Goal: Information Seeking & Learning: Learn about a topic

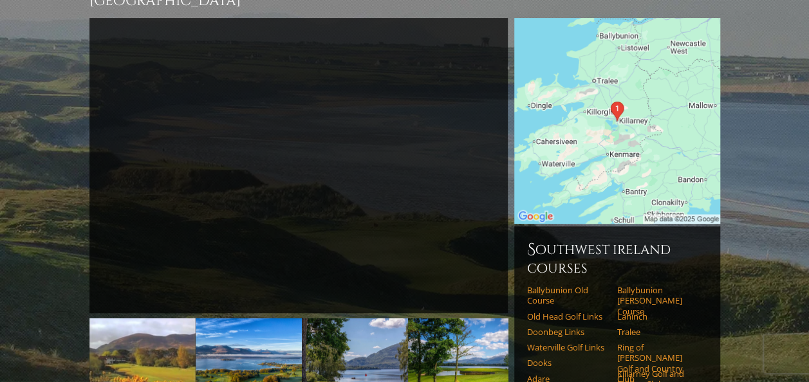
scroll to position [126, 0]
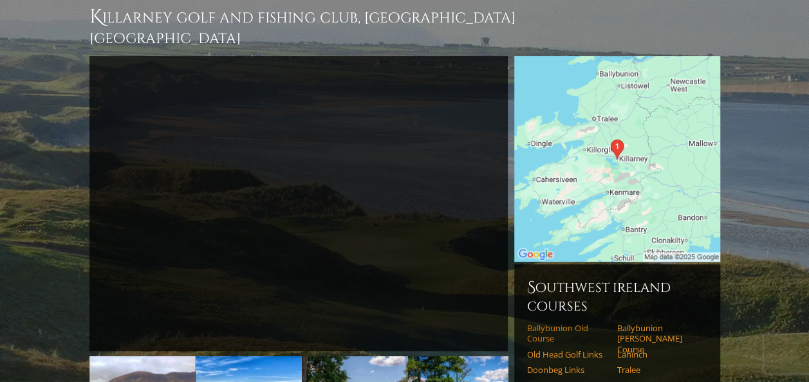
click at [547, 323] on link "Ballybunion Old Course" at bounding box center [568, 333] width 82 height 21
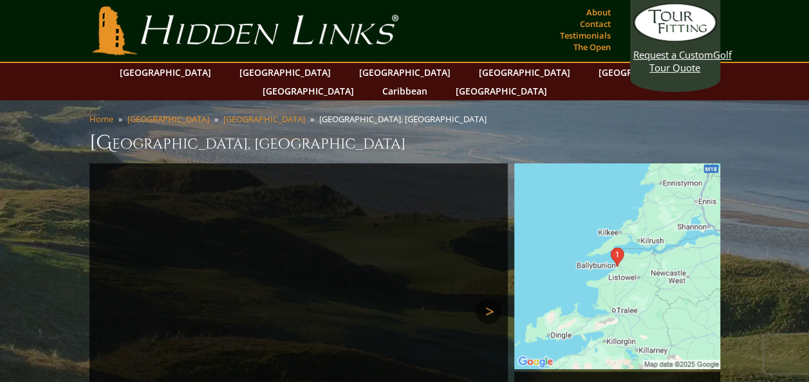
click at [485, 299] on link "Next" at bounding box center [489, 312] width 26 height 26
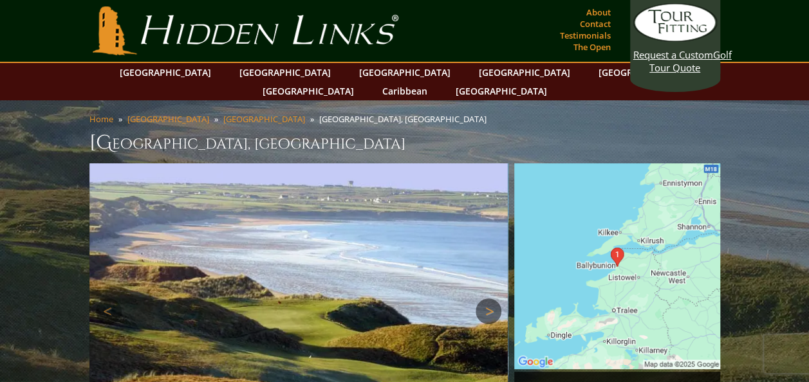
click at [485, 299] on link "Next" at bounding box center [489, 312] width 26 height 26
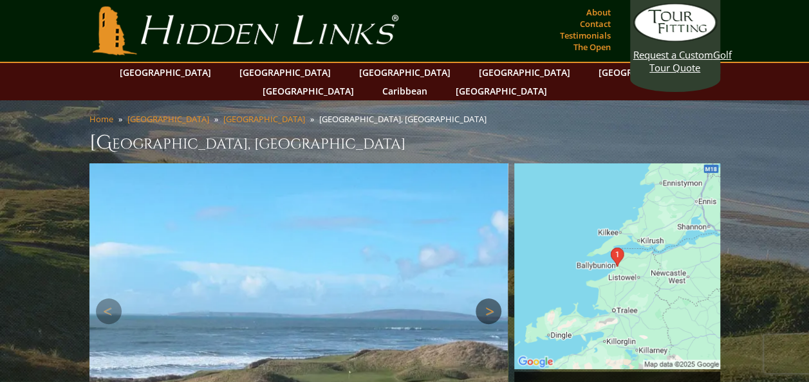
click at [485, 299] on link "Next" at bounding box center [489, 312] width 26 height 26
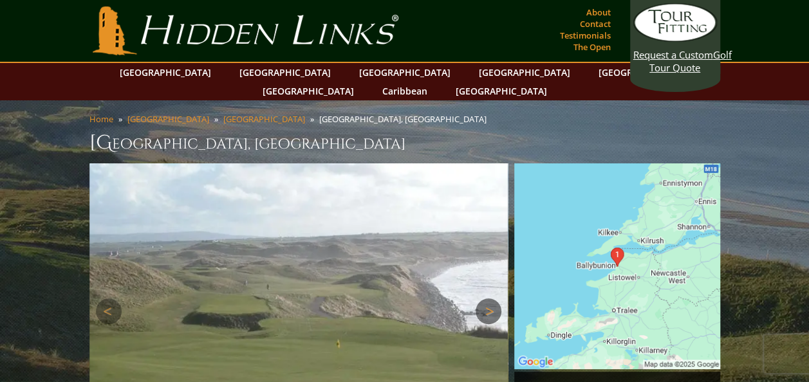
click at [485, 299] on link "Next" at bounding box center [489, 312] width 26 height 26
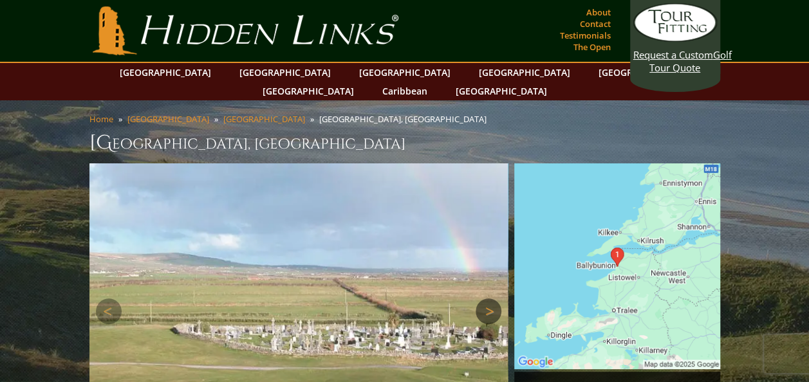
click at [485, 299] on link "Next" at bounding box center [489, 312] width 26 height 26
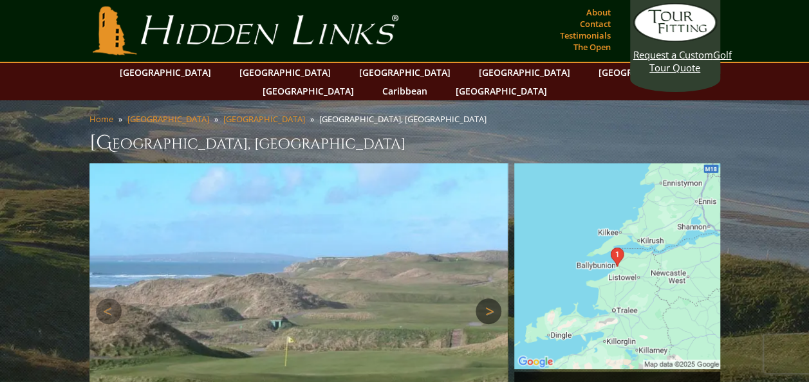
click at [485, 299] on link "Next" at bounding box center [489, 312] width 26 height 26
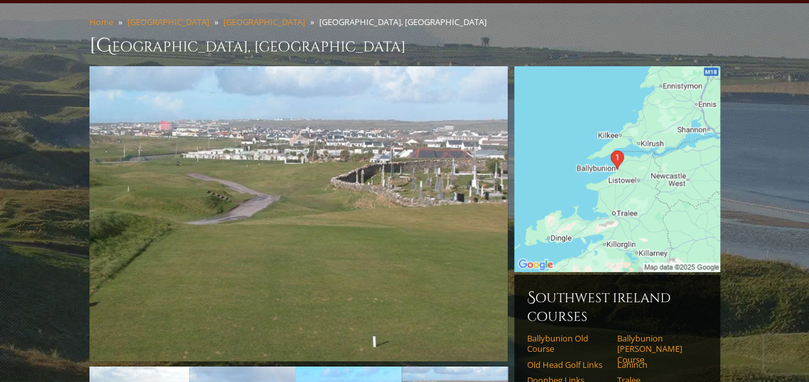
scroll to position [120, 0]
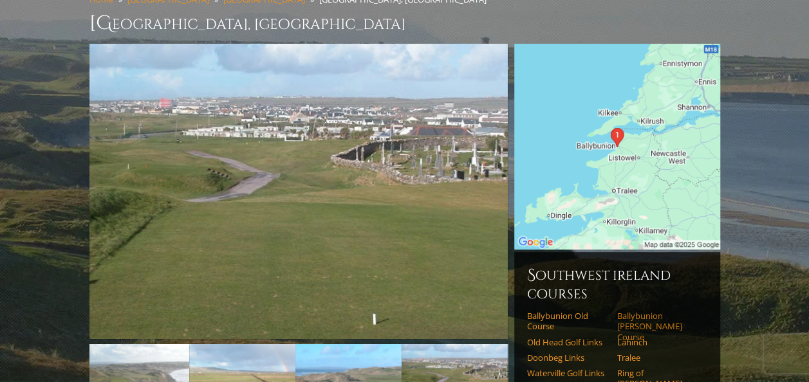
click at [628, 311] on link "Ballybunion [PERSON_NAME] Course" at bounding box center [658, 327] width 82 height 32
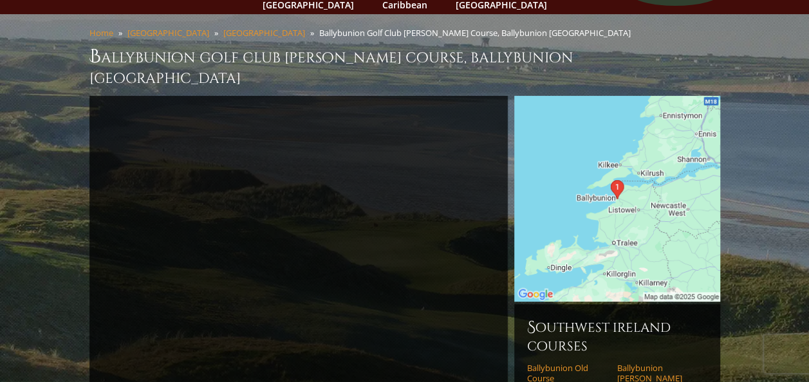
scroll to position [122, 0]
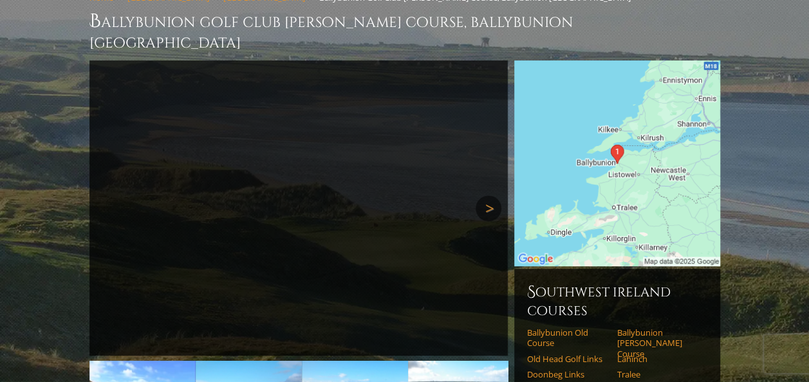
click at [486, 196] on link "Next" at bounding box center [489, 209] width 26 height 26
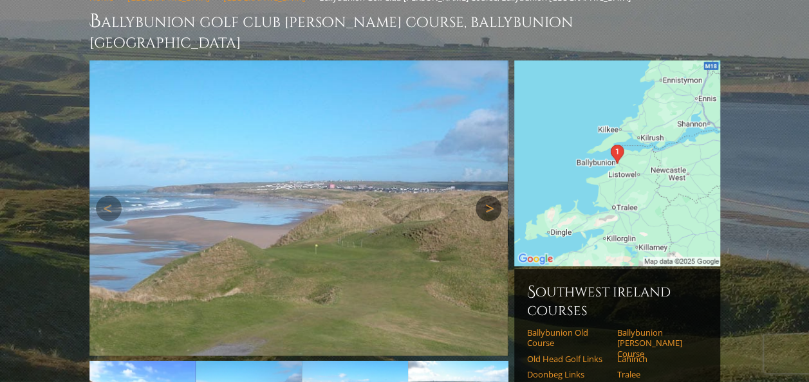
click at [486, 196] on link "Next" at bounding box center [489, 209] width 26 height 26
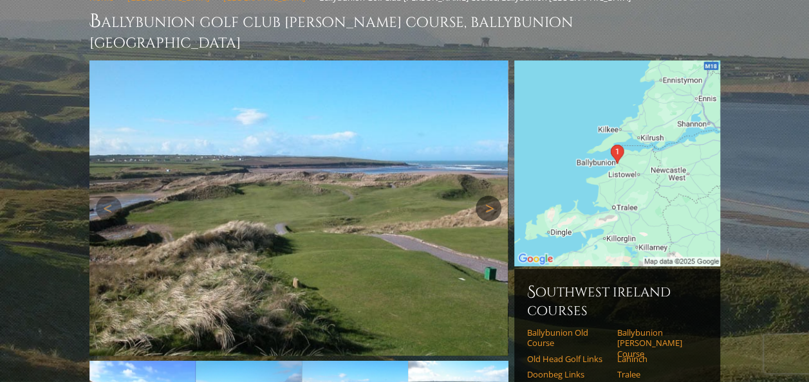
click at [486, 196] on link "Next" at bounding box center [489, 209] width 26 height 26
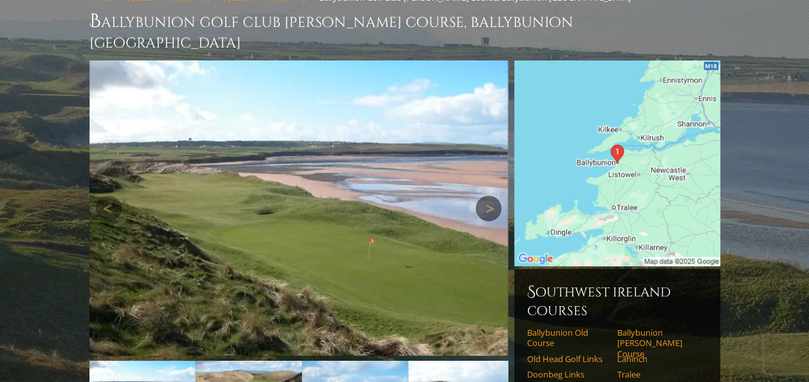
click at [486, 196] on link "Next" at bounding box center [489, 209] width 26 height 26
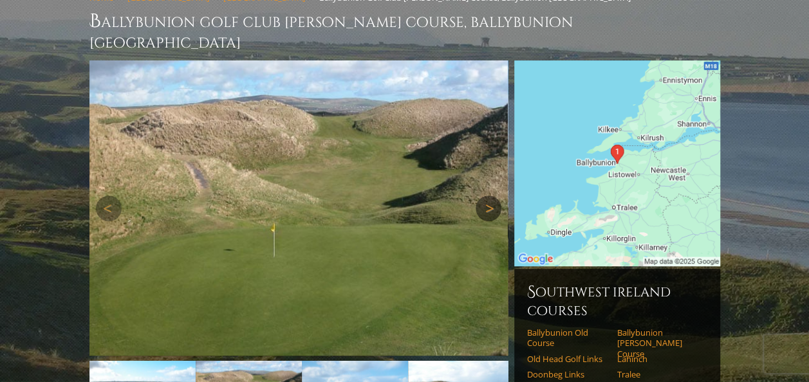
click at [486, 196] on link "Next" at bounding box center [489, 209] width 26 height 26
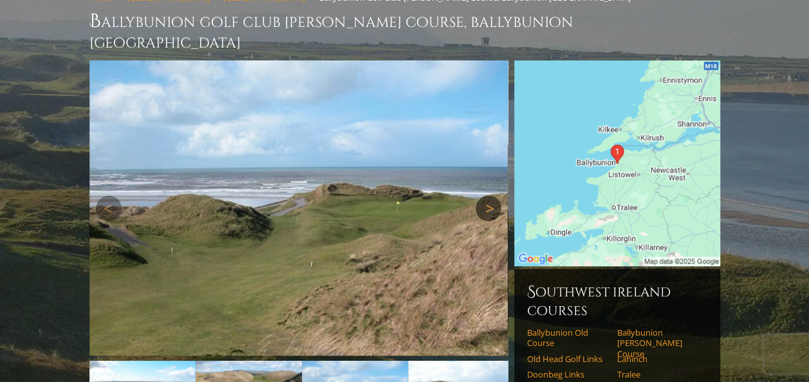
click at [486, 196] on link "Next" at bounding box center [489, 209] width 26 height 26
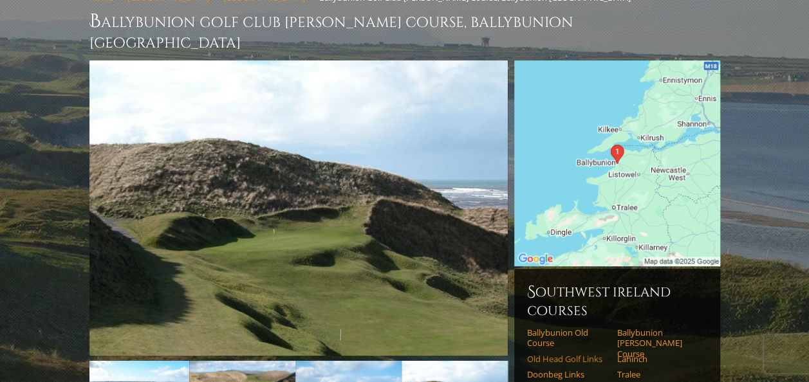
click at [568, 354] on link "Old Head Golf Links" at bounding box center [568, 359] width 82 height 10
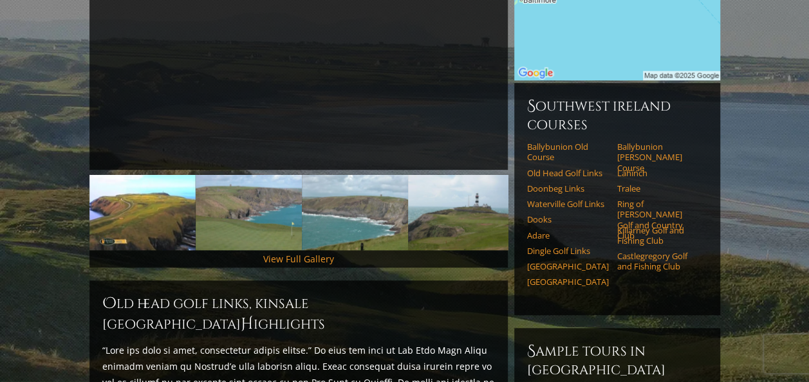
scroll to position [302, 0]
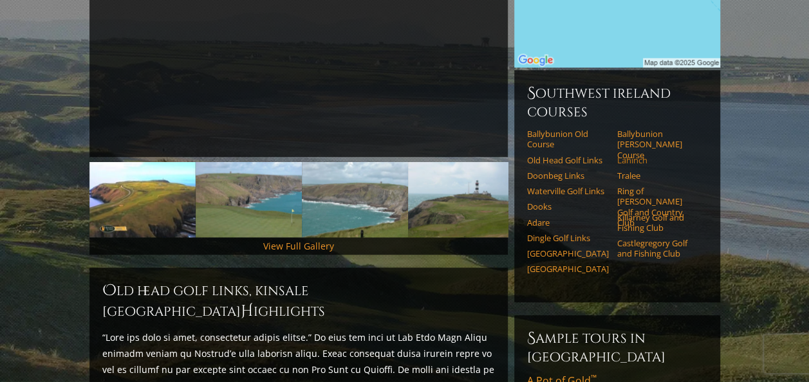
click at [629, 155] on link "Lahinch" at bounding box center [658, 160] width 82 height 10
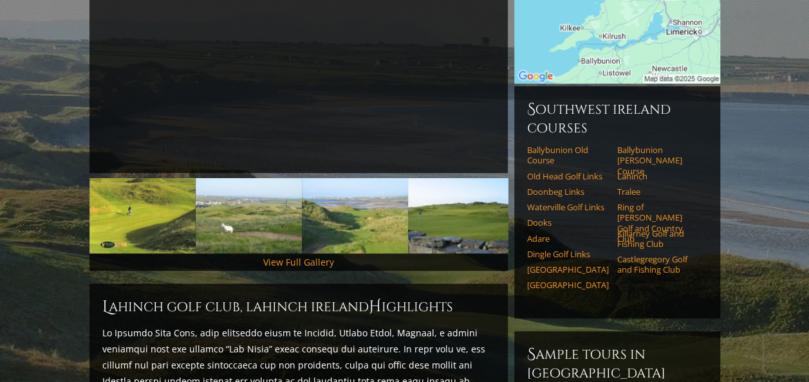
scroll to position [296, 0]
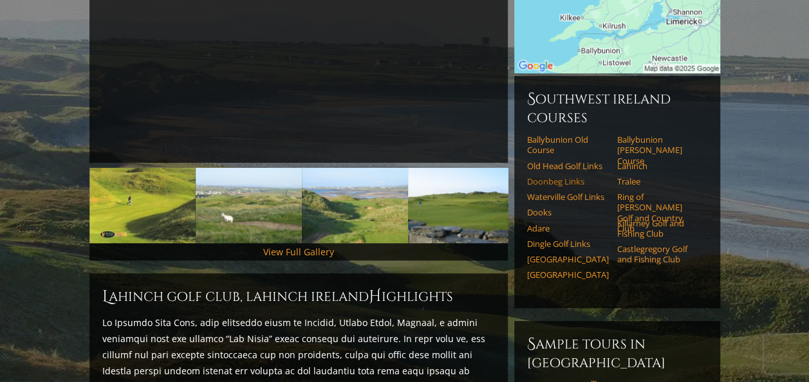
click at [551, 176] on link "Doonbeg Links" at bounding box center [568, 181] width 82 height 10
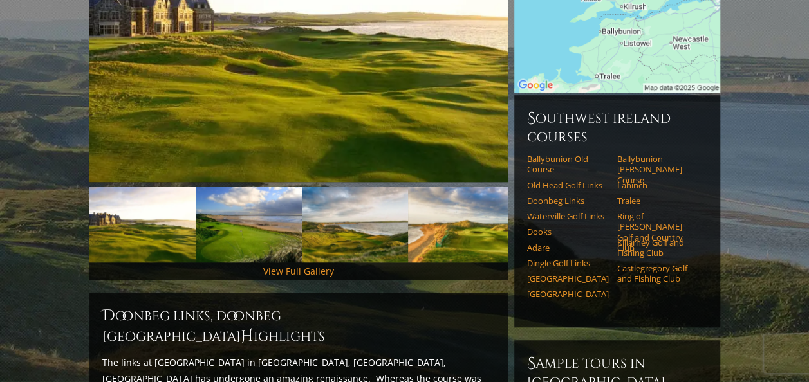
scroll to position [306, 0]
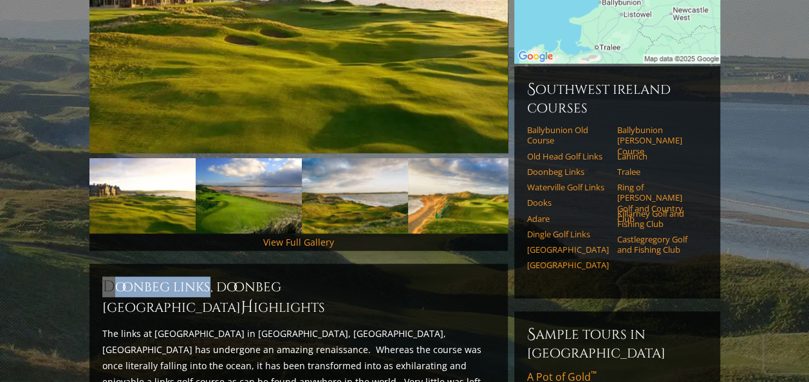
drag, startPoint x: 209, startPoint y: 268, endPoint x: 94, endPoint y: 272, distance: 114.6
copy h2 "Doonbeg Links"
click at [551, 229] on link "Dingle Golf Links" at bounding box center [568, 234] width 82 height 10
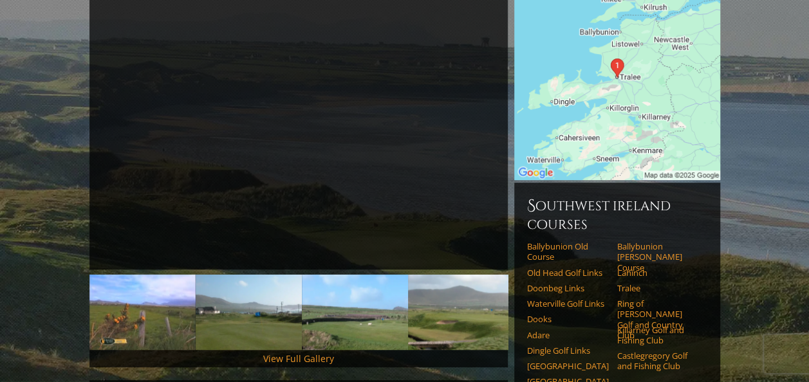
scroll to position [192, 0]
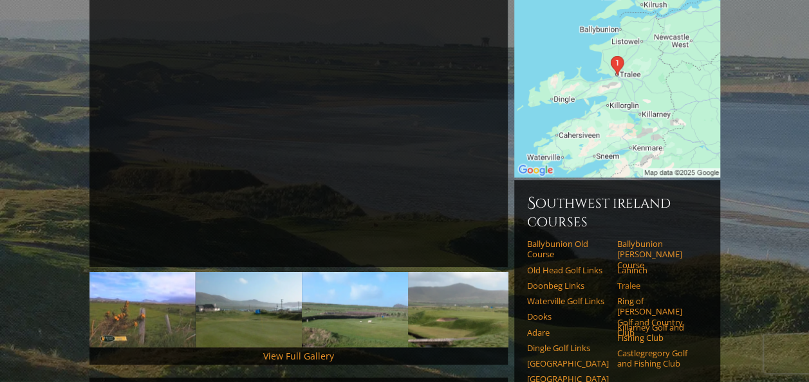
click at [630, 281] on link "Tralee" at bounding box center [658, 286] width 82 height 10
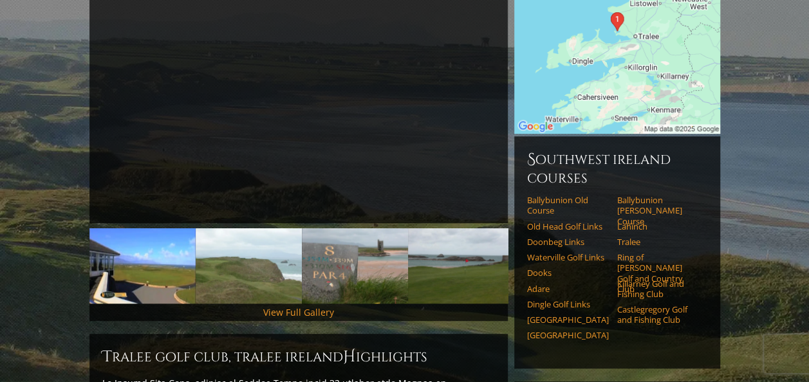
scroll to position [150, 0]
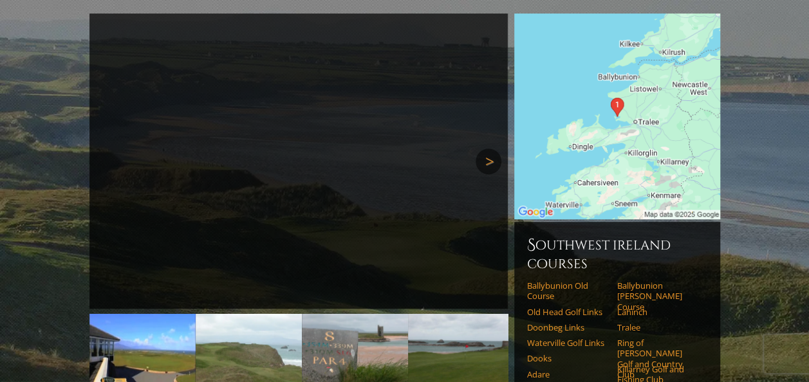
click at [479, 149] on link "Next" at bounding box center [489, 162] width 26 height 26
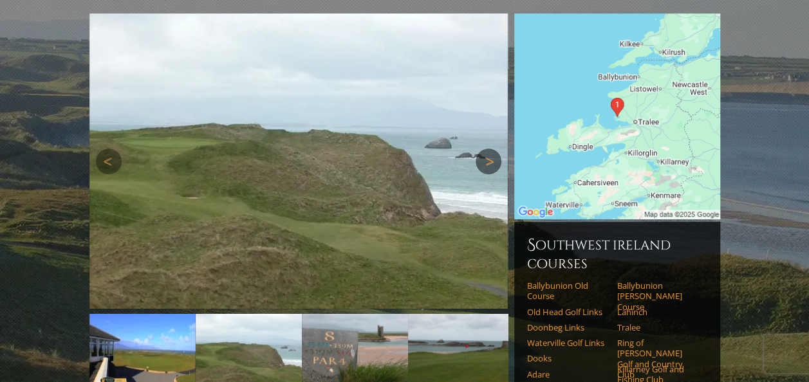
click at [481, 149] on link "Next" at bounding box center [489, 162] width 26 height 26
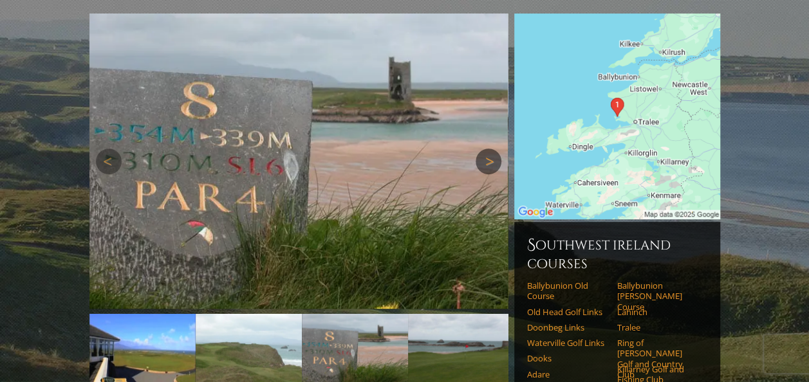
click at [481, 149] on link "Next" at bounding box center [489, 162] width 26 height 26
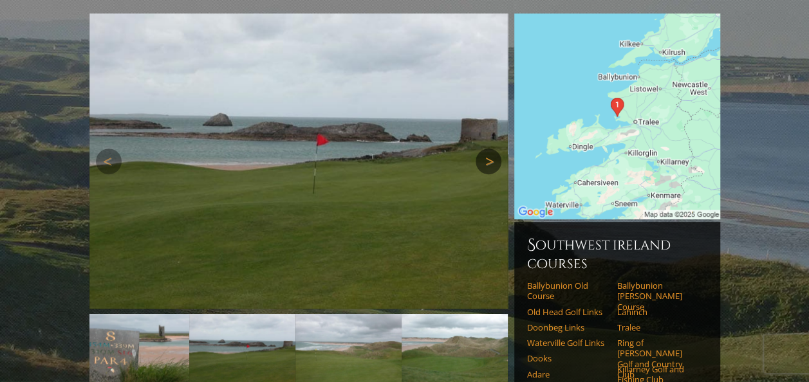
click at [481, 149] on link "Next" at bounding box center [489, 162] width 26 height 26
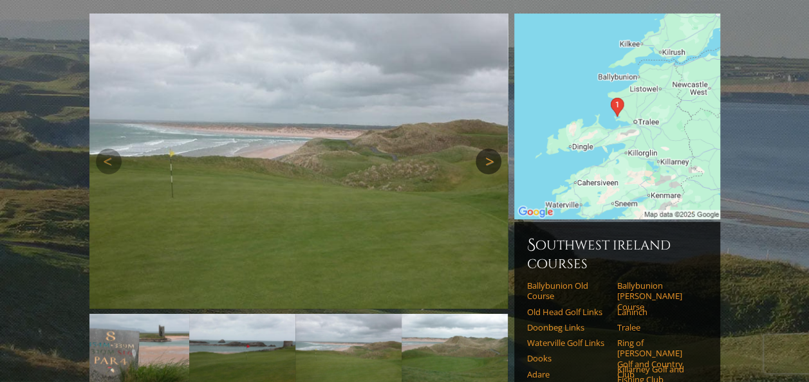
click at [481, 149] on link "Next" at bounding box center [489, 162] width 26 height 26
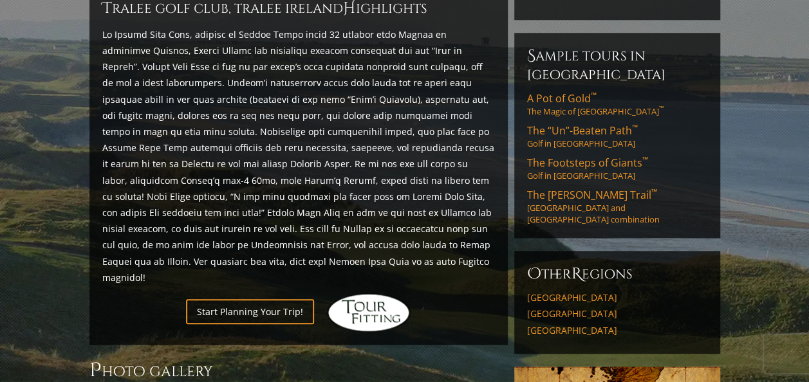
scroll to position [478, 0]
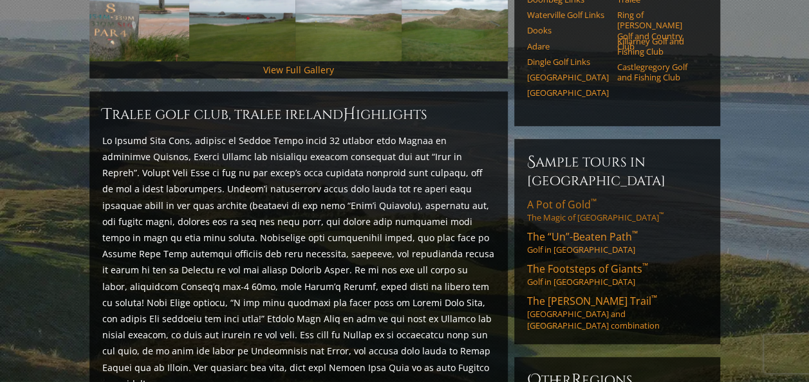
click at [547, 198] on link "A Pot of Gold ™ The Magic of [GEOGRAPHIC_DATA] ™" at bounding box center [617, 211] width 180 height 26
